Goal: Task Accomplishment & Management: Use online tool/utility

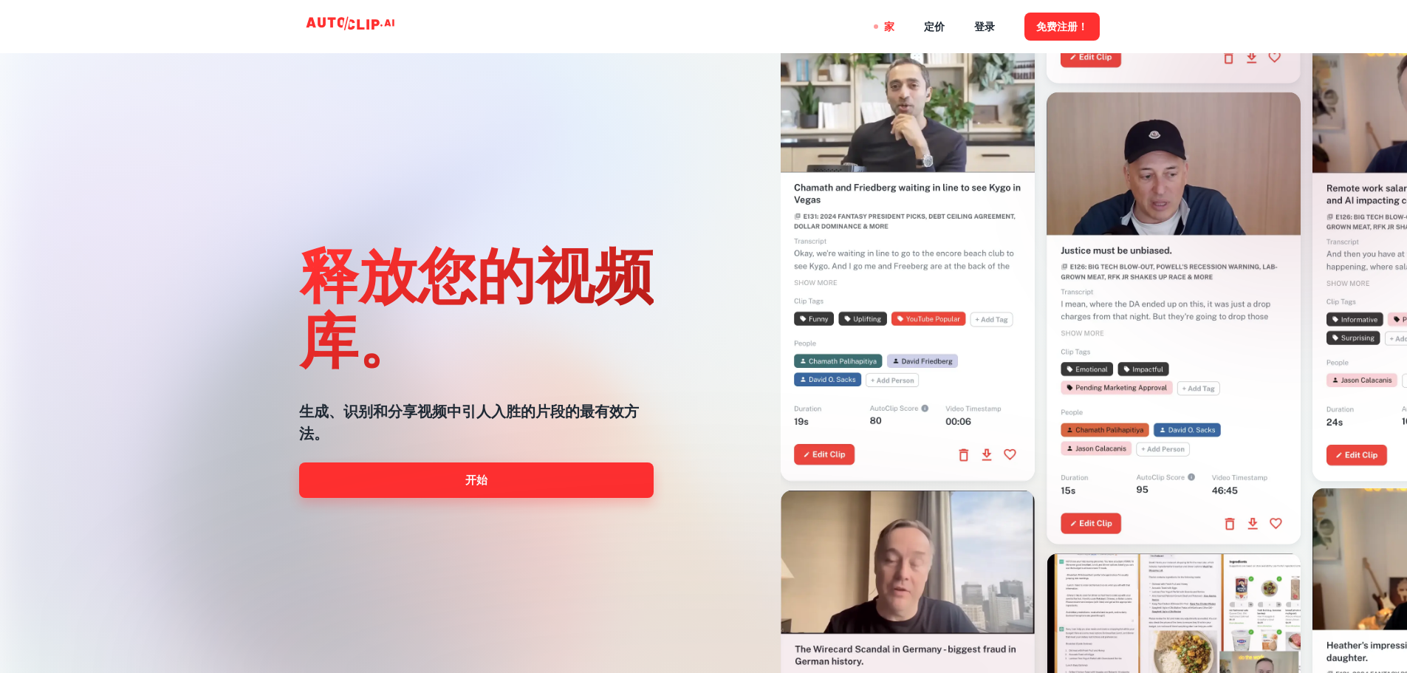
click at [558, 470] on link "开始" at bounding box center [476, 479] width 354 height 35
